Goal: Information Seeking & Learning: Learn about a topic

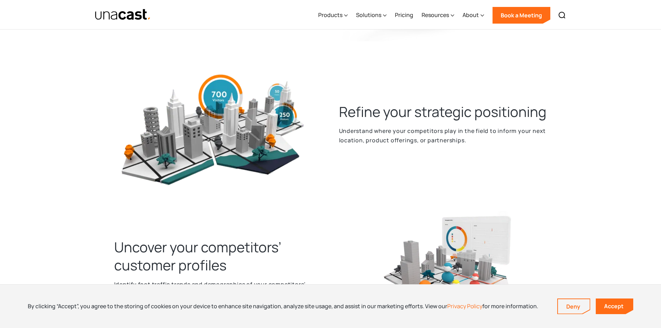
scroll to position [416, 0]
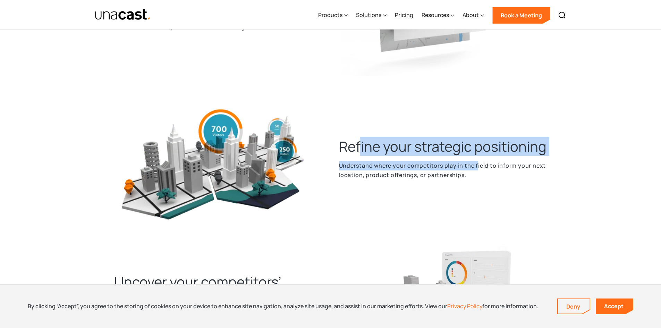
drag, startPoint x: 398, startPoint y: 139, endPoint x: 478, endPoint y: 158, distance: 81.9
click at [478, 158] on div "Refine your strategic positioning Understand where your competitors play in the…" at bounding box center [443, 162] width 219 height 139
click at [478, 161] on p "Understand where your competitors play in the field to inform your next locatio…" at bounding box center [443, 170] width 208 height 18
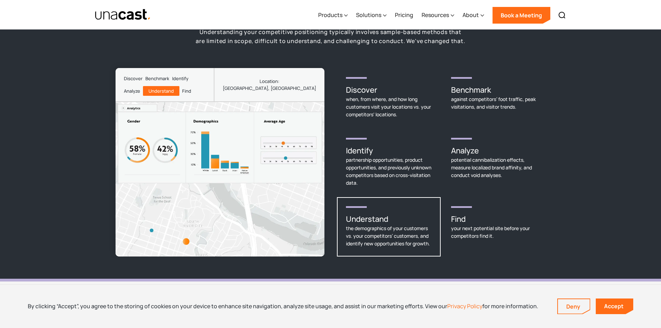
scroll to position [972, 0]
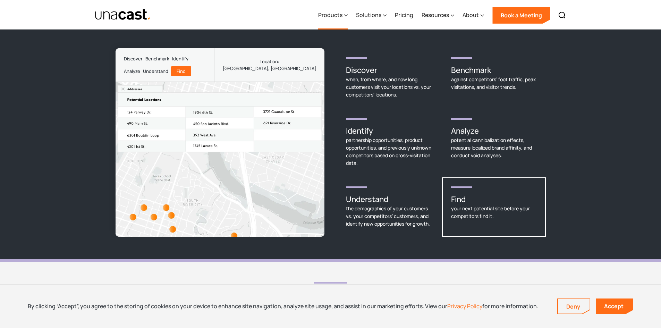
click at [345, 15] on div "Products" at bounding box center [333, 15] width 30 height 28
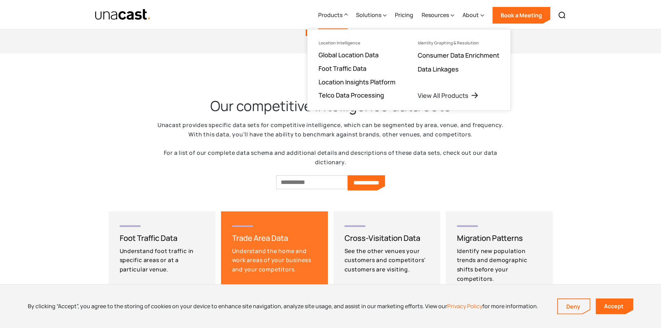
scroll to position [1423, 0]
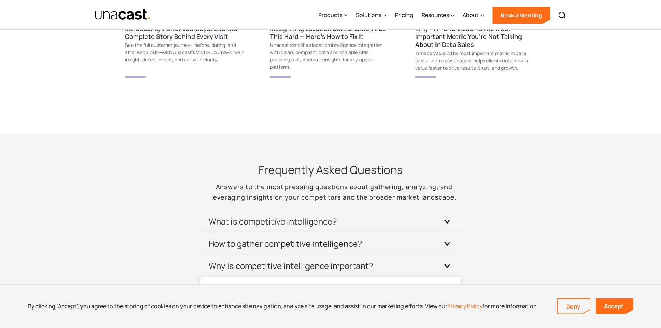
scroll to position [2603, 0]
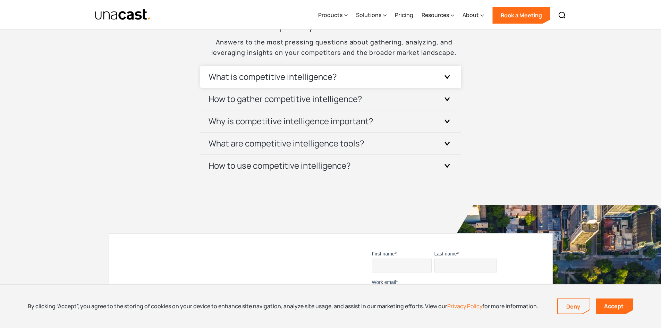
click at [320, 77] on h3 "What is competitive intelligence?" at bounding box center [273, 76] width 128 height 11
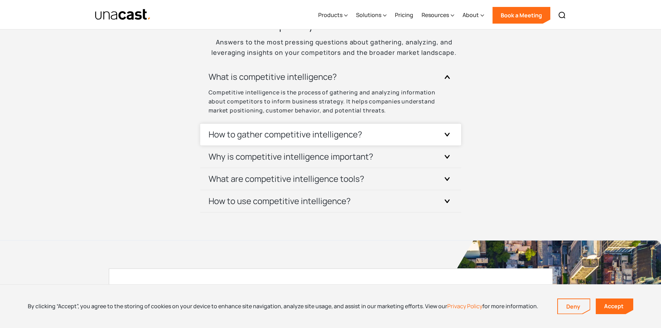
click at [315, 129] on h3 "How to gather competitive intelligence?" at bounding box center [286, 134] width 154 height 11
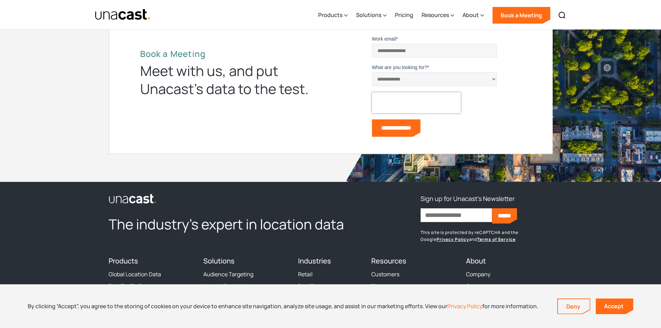
scroll to position [3050, 0]
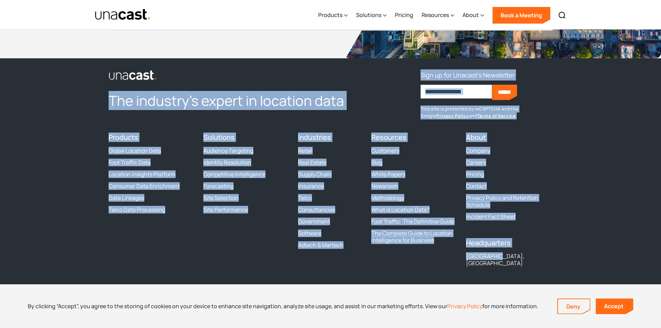
drag, startPoint x: 513, startPoint y: 256, endPoint x: 106, endPoint y: 101, distance: 435.7
click at [106, 101] on footer "The industry’s expert in location data Sign up for Unacast's Newsletter First n…" at bounding box center [330, 197] width 661 height 278
click at [111, 120] on div "The industry’s expert in location data Sign up for Unacast's Newsletter First n…" at bounding box center [331, 191] width 444 height 245
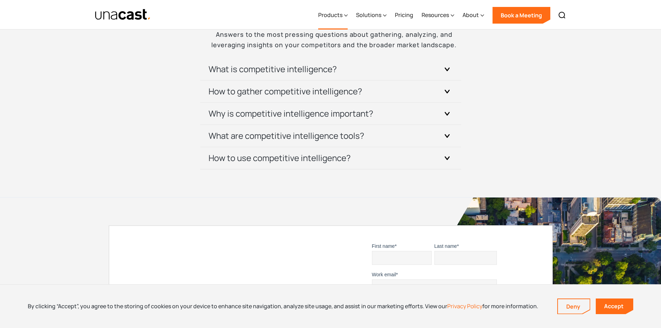
scroll to position [2620, 0]
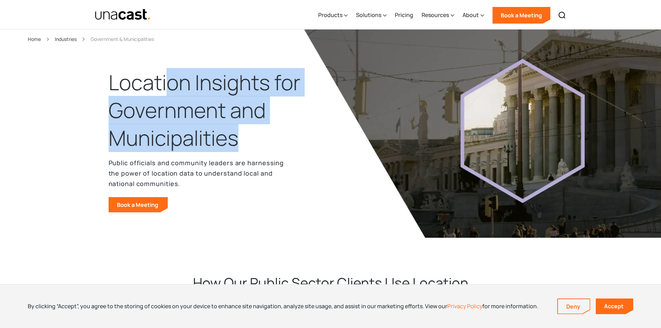
drag, startPoint x: 165, startPoint y: 87, endPoint x: 244, endPoint y: 137, distance: 94.1
click at [245, 138] on h1 "Location Insights for Government and Municipalities" at bounding box center [209, 110] width 200 height 83
click at [242, 134] on h1 "Location Insights for Government and Municipalities" at bounding box center [209, 110] width 200 height 83
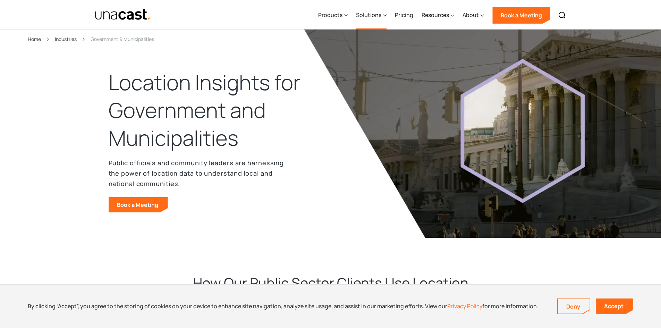
click at [383, 14] on div "Solutions" at bounding box center [371, 15] width 31 height 28
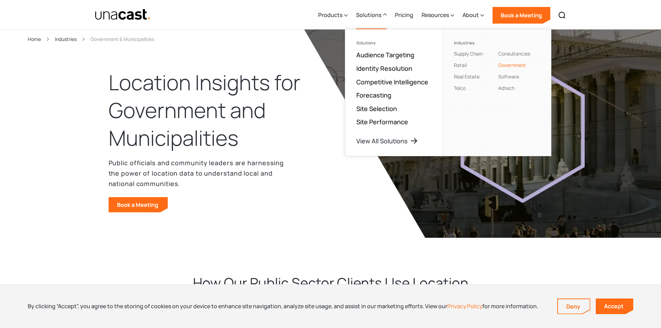
click at [251, 119] on h1 "Location Insights for Government and Municipalities" at bounding box center [209, 110] width 200 height 83
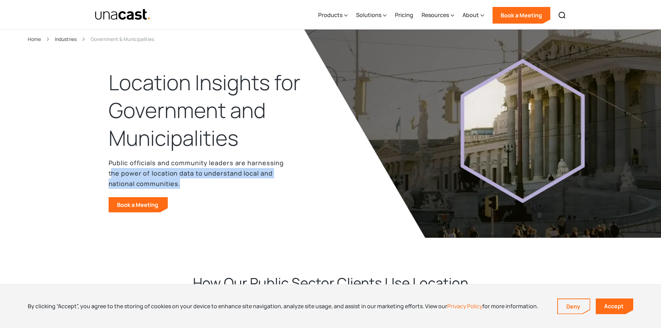
drag, startPoint x: 186, startPoint y: 185, endPoint x: 110, endPoint y: 167, distance: 77.6
click at [110, 168] on p "Public officials and community leaders are harnessing the power of location dat…" at bounding box center [199, 173] width 180 height 31
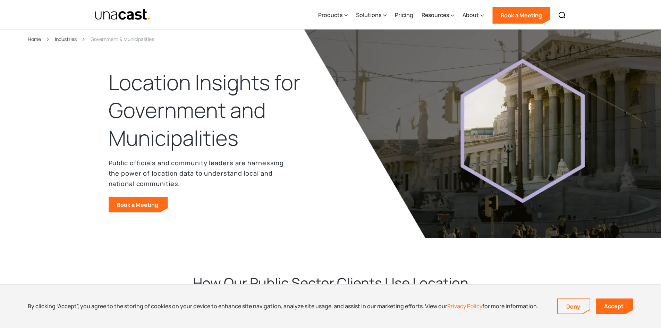
click at [110, 165] on p "Public officials and community leaders are harnessing the power of location dat…" at bounding box center [199, 173] width 180 height 31
